Goal: Task Accomplishment & Management: Use online tool/utility

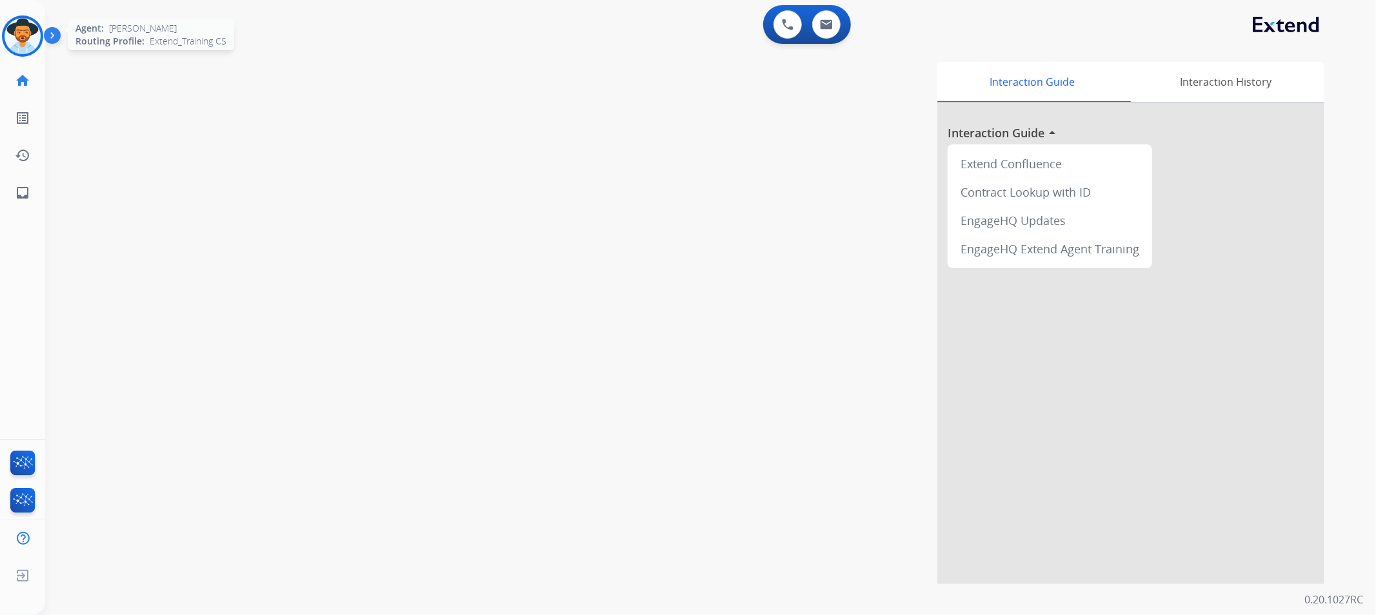
click at [26, 40] on img at bounding box center [23, 36] width 36 height 36
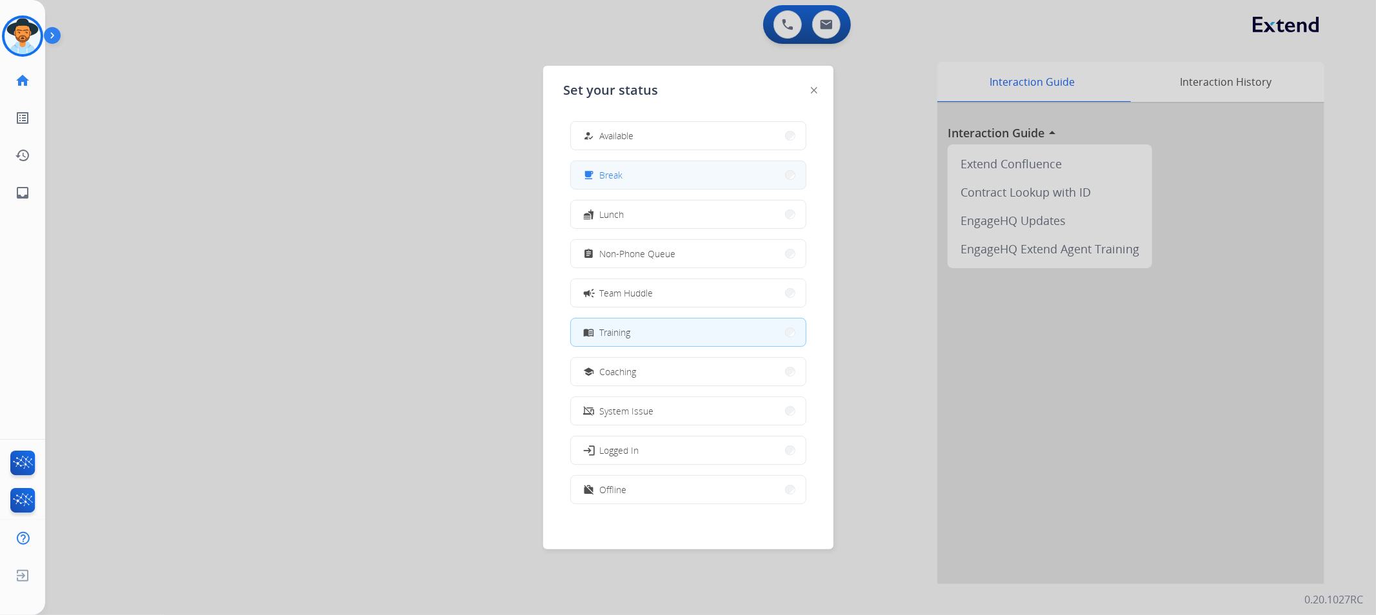
click at [675, 175] on button "free_breakfast Break" at bounding box center [688, 175] width 235 height 28
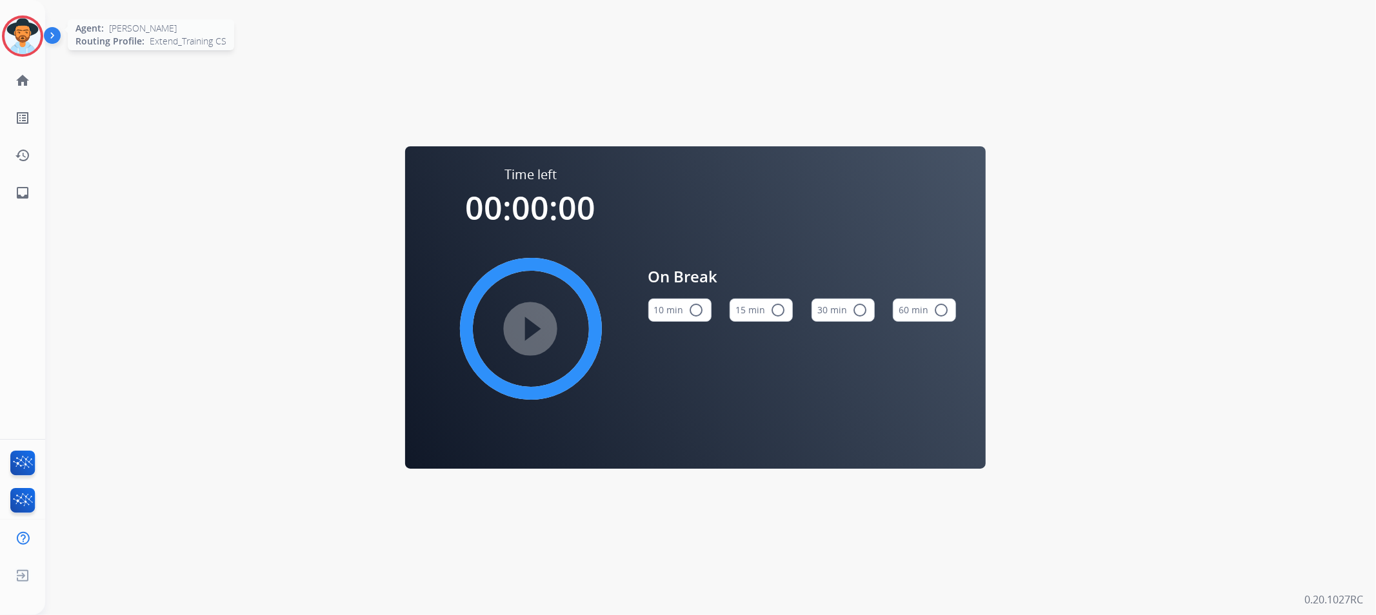
click at [16, 39] on img at bounding box center [23, 36] width 36 height 36
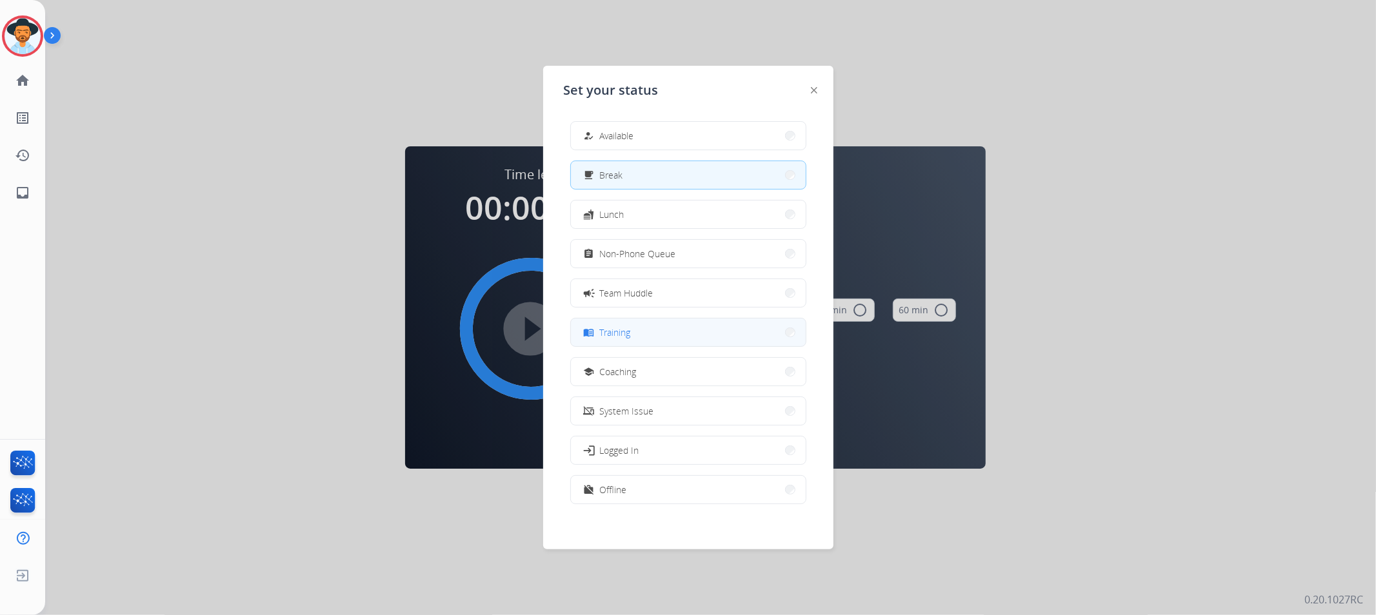
click at [630, 323] on button "menu_book Training" at bounding box center [688, 333] width 235 height 28
